Goal: Register for event/course

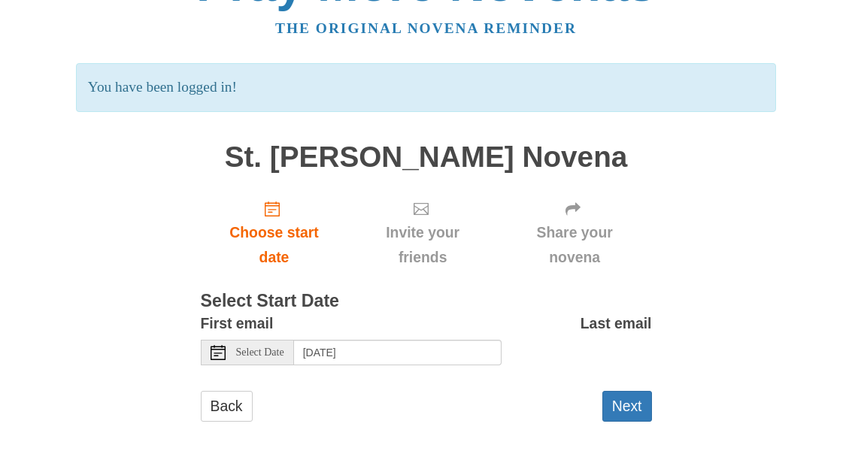
scroll to position [58, 0]
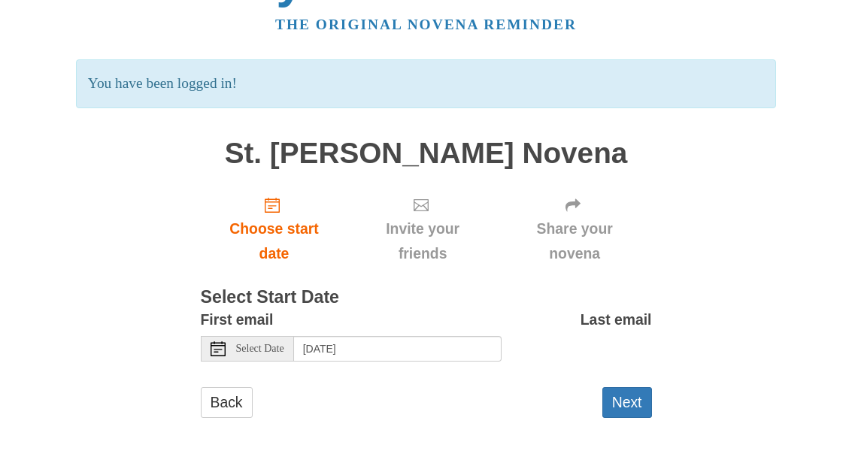
click at [264, 345] on span "Select Date" at bounding box center [260, 350] width 48 height 11
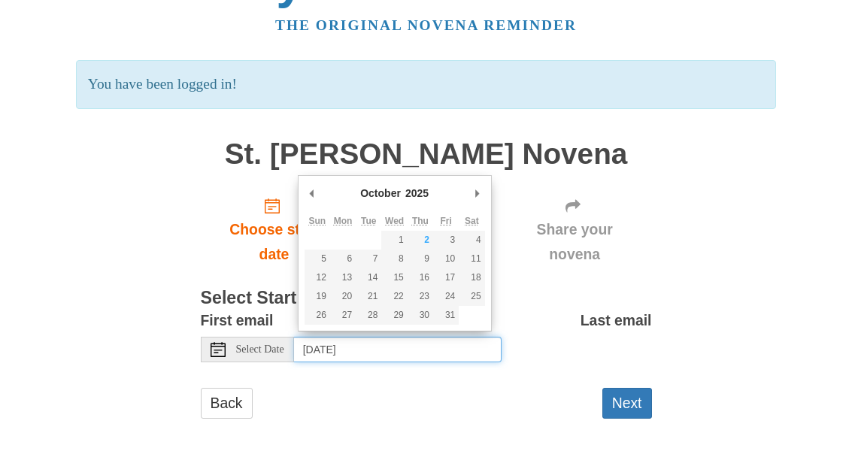
type input "[DATE]"
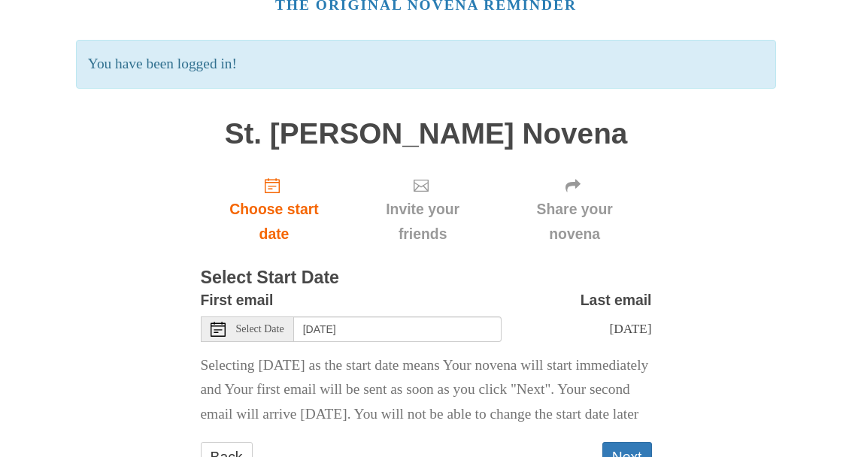
scroll to position [89, 0]
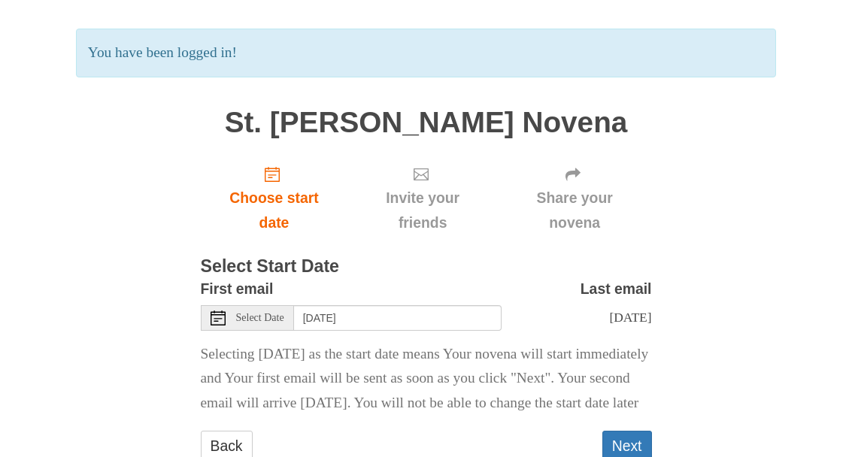
click at [633, 457] on button "Next" at bounding box center [628, 447] width 50 height 31
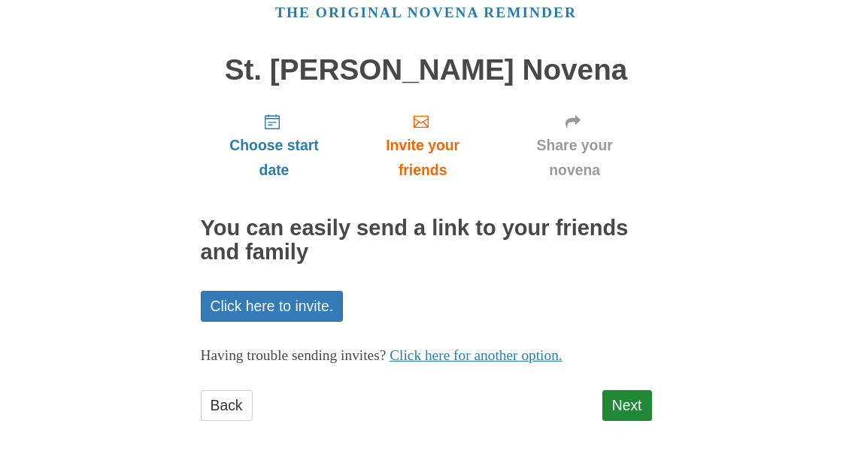
scroll to position [72, 0]
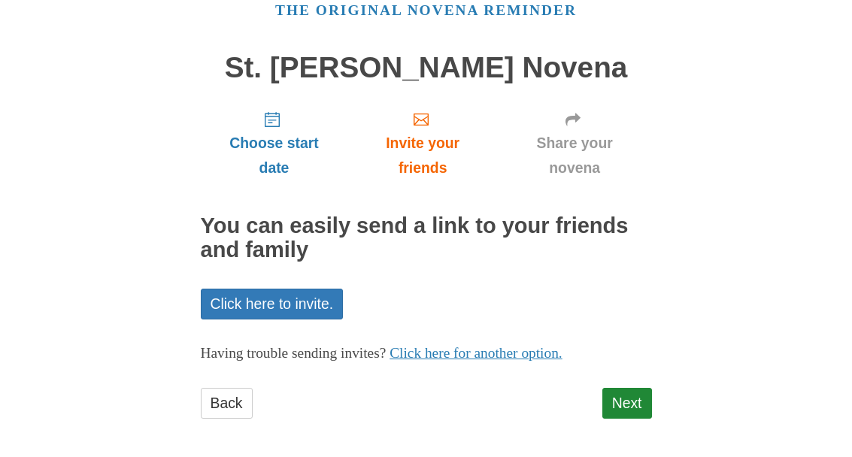
click at [628, 394] on link "Next" at bounding box center [628, 404] width 50 height 31
click at [616, 406] on link "Next" at bounding box center [628, 404] width 50 height 31
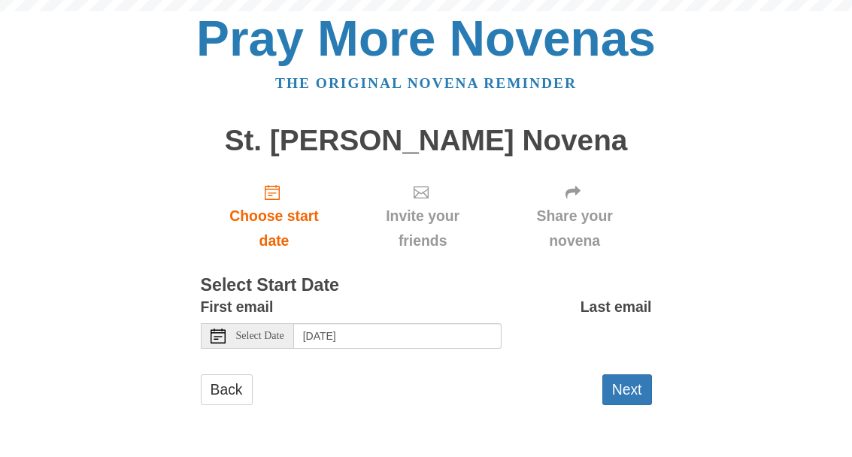
scroll to position [1, 0]
